Goal: Task Accomplishment & Management: Manage account settings

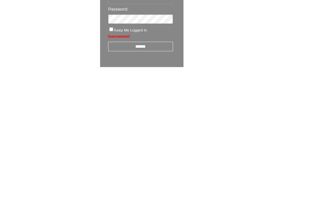
scroll to position [11, 0]
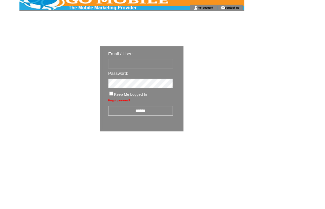
type input "********"
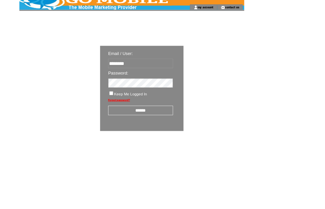
click at [183, 138] on input "******" at bounding box center [173, 137] width 80 height 12
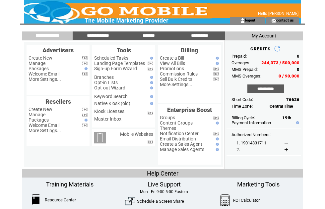
scroll to position [33, 11]
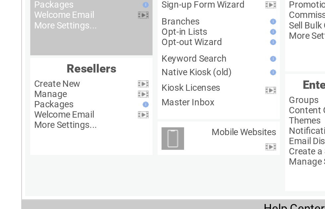
click at [32, 32] on link "Manage" at bounding box center [37, 30] width 17 height 5
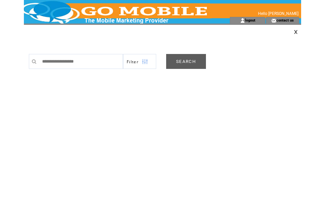
click at [194, 64] on link "SEARCH" at bounding box center [186, 61] width 40 height 15
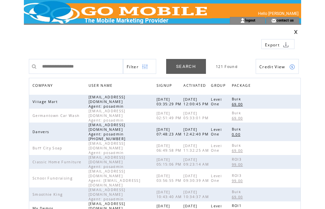
click at [48, 84] on span "COMPANY" at bounding box center [44, 87] width 22 height 10
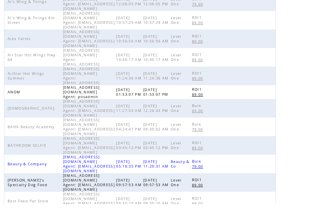
scroll to position [205, 0]
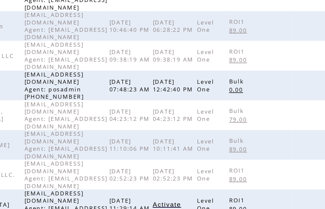
scroll to position [169, 0]
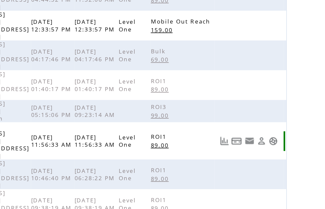
click at [290, 93] on link at bounding box center [293, 96] width 6 height 6
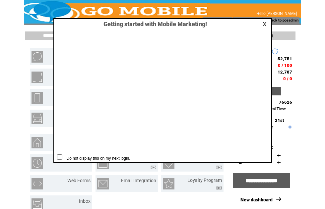
scroll to position [0, 0]
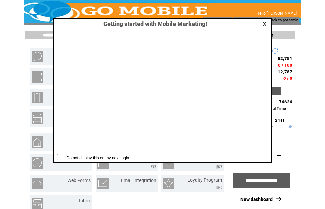
click at [263, 24] on link at bounding box center [266, 24] width 6 height 4
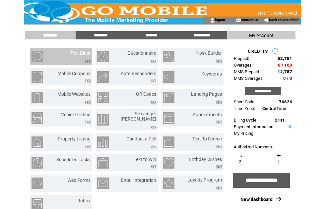
click at [85, 52] on link "Text Blast" at bounding box center [80, 52] width 20 height 5
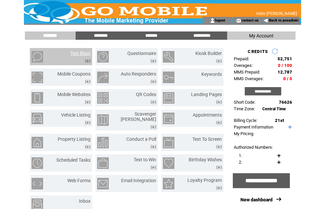
click at [157, 38] on input "*******" at bounding box center [151, 36] width 50 height 6
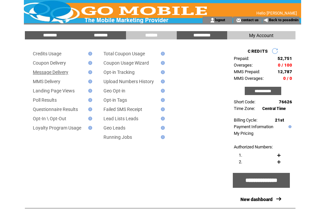
click at [68, 75] on link "Message Delivery" at bounding box center [51, 72] width 36 height 5
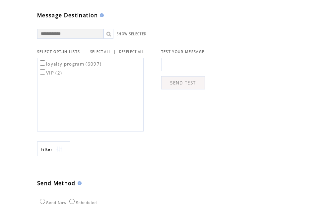
scroll to position [187, 0]
click at [108, 53] on link "SELECT ALL" at bounding box center [100, 51] width 21 height 4
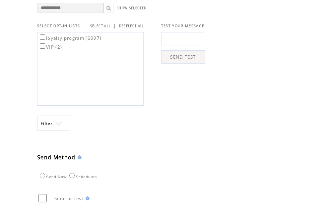
scroll to position [224, 0]
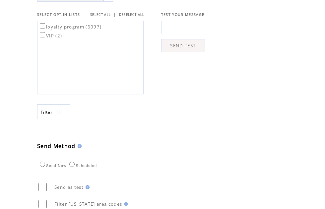
click at [62, 120] on img at bounding box center [59, 112] width 6 height 15
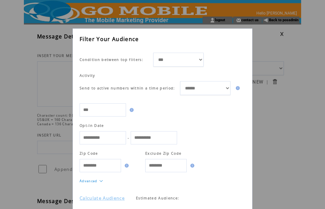
scroll to position [11, 0]
click at [120, 202] on link "Calculate Audience" at bounding box center [102, 199] width 45 height 6
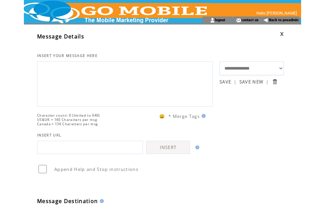
click at [280, 35] on link at bounding box center [282, 34] width 4 height 4
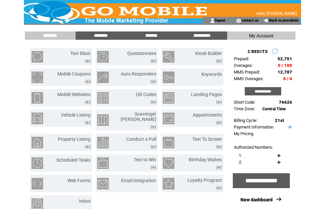
click at [106, 38] on input "********" at bounding box center [101, 36] width 50 height 6
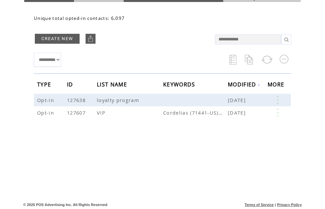
scroll to position [39, 0]
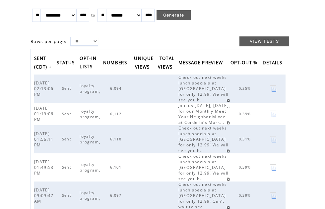
scroll to position [41, 0]
click at [123, 91] on span "6,094" at bounding box center [116, 88] width 13 height 5
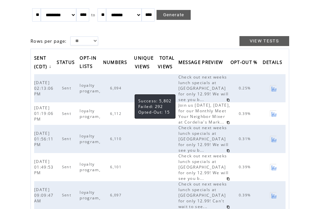
click at [306, 137] on html "**********" at bounding box center [162, 63] width 325 height 209
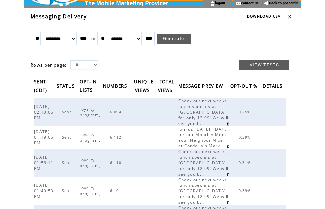
scroll to position [0, 0]
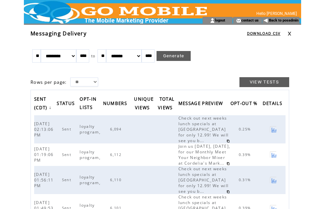
click at [293, 33] on td at bounding box center [295, 33] width 14 height 7
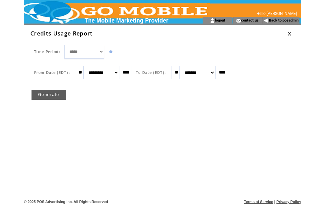
click at [54, 98] on link "Generate" at bounding box center [49, 95] width 35 height 10
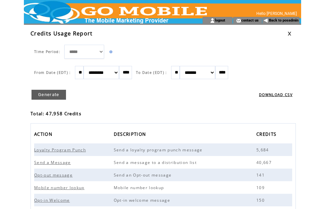
click at [291, 33] on link at bounding box center [290, 34] width 4 height 4
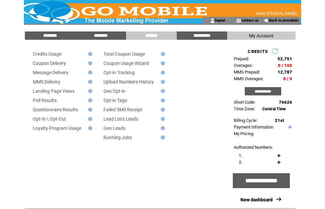
click at [52, 36] on input "********" at bounding box center [50, 36] width 50 height 6
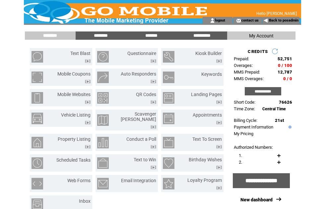
click at [290, 22] on link "Back to posadmin" at bounding box center [284, 20] width 30 height 4
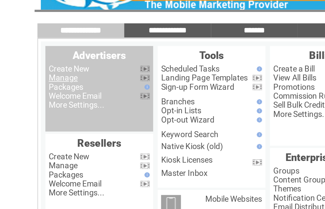
click at [45, 61] on link "Manage" at bounding box center [37, 63] width 17 height 5
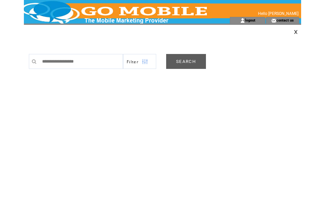
click at [190, 65] on link "SEARCH" at bounding box center [186, 61] width 40 height 15
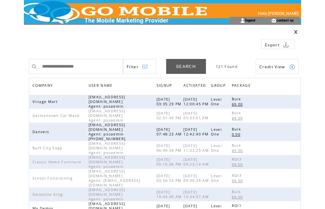
click at [50, 82] on span "COMPANY" at bounding box center [44, 87] width 22 height 10
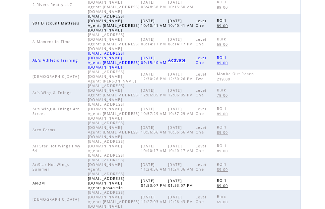
scroll to position [123, 0]
click at [295, 181] on link at bounding box center [293, 184] width 6 height 6
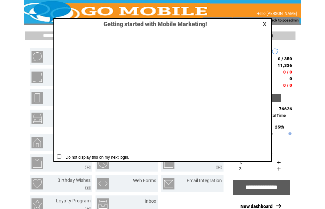
scroll to position [0, 0]
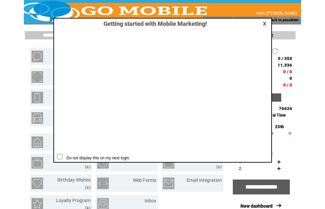
click at [269, 21] on table at bounding box center [266, 24] width 8 height 6
click at [268, 19] on div "Getting started with Mobile Marketing! Do not display this on my next login." at bounding box center [162, 90] width 219 height 145
click at [266, 22] on link at bounding box center [266, 24] width 6 height 4
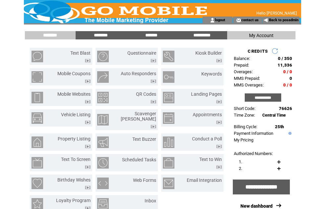
scroll to position [0, 0]
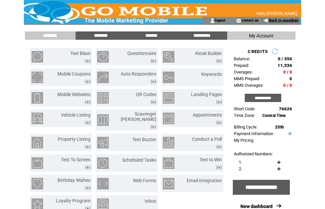
click at [283, 23] on link "Back to posadmin" at bounding box center [284, 20] width 30 height 4
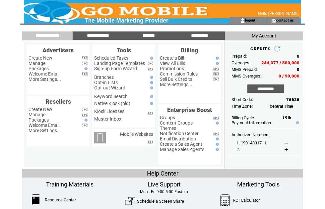
scroll to position [14, 0]
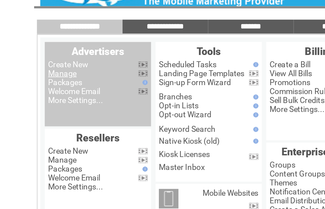
click at [42, 52] on link "Manage" at bounding box center [37, 49] width 17 height 5
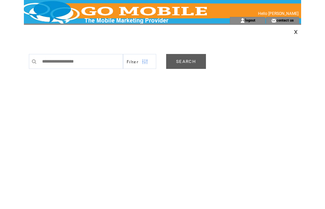
click at [183, 66] on link "SEARCH" at bounding box center [186, 61] width 40 height 15
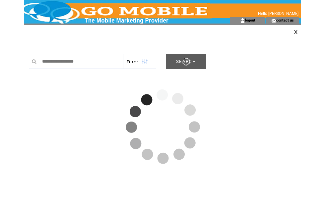
click at [293, 38] on td "Export" at bounding box center [268, 39] width 68 height 10
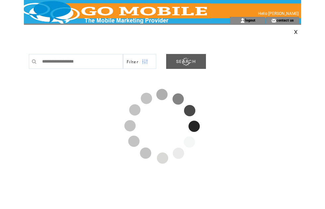
click at [292, 35] on td "Export" at bounding box center [268, 39] width 68 height 10
